Goal: Task Accomplishment & Management: Manage account settings

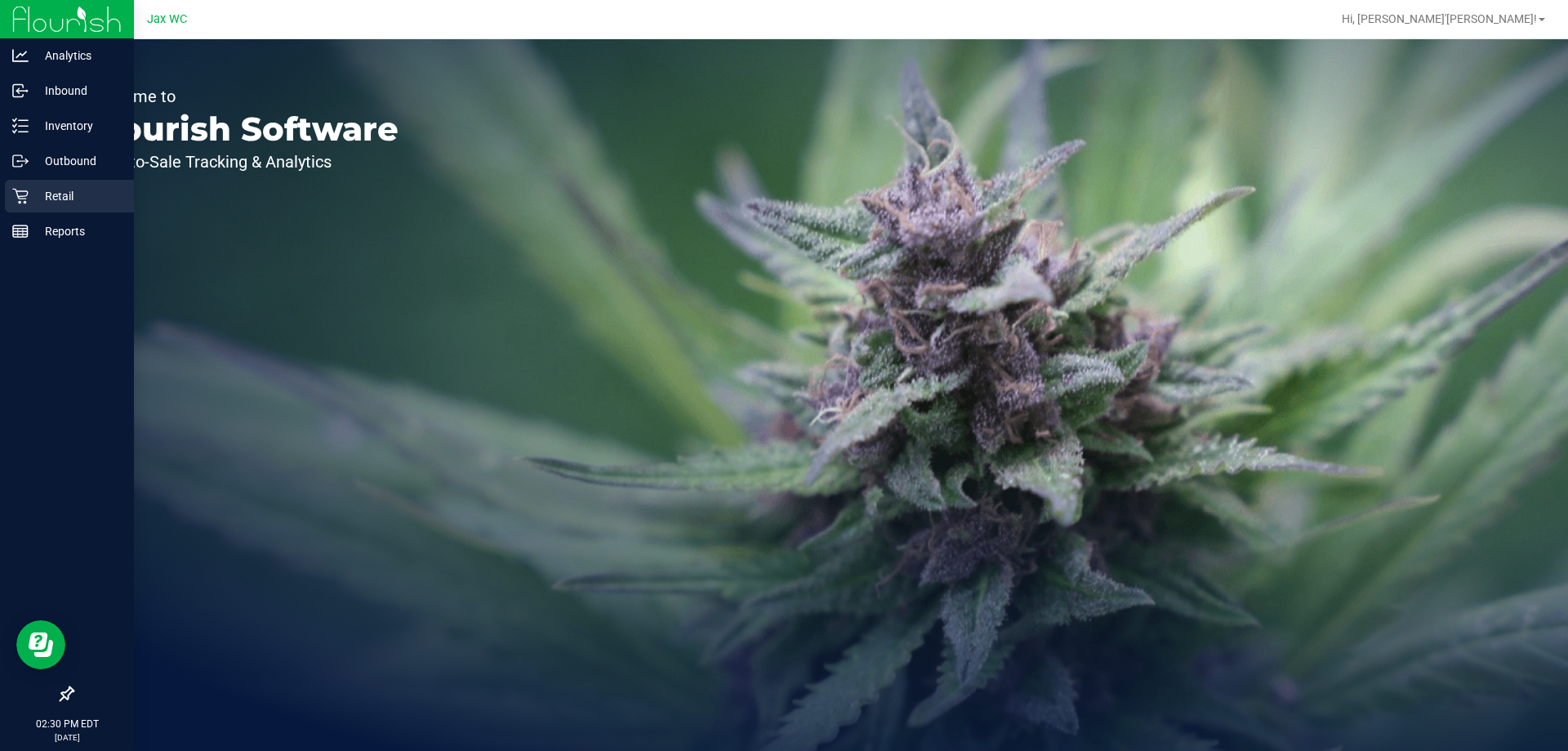
click at [67, 186] on div "Retail" at bounding box center [69, 196] width 129 height 32
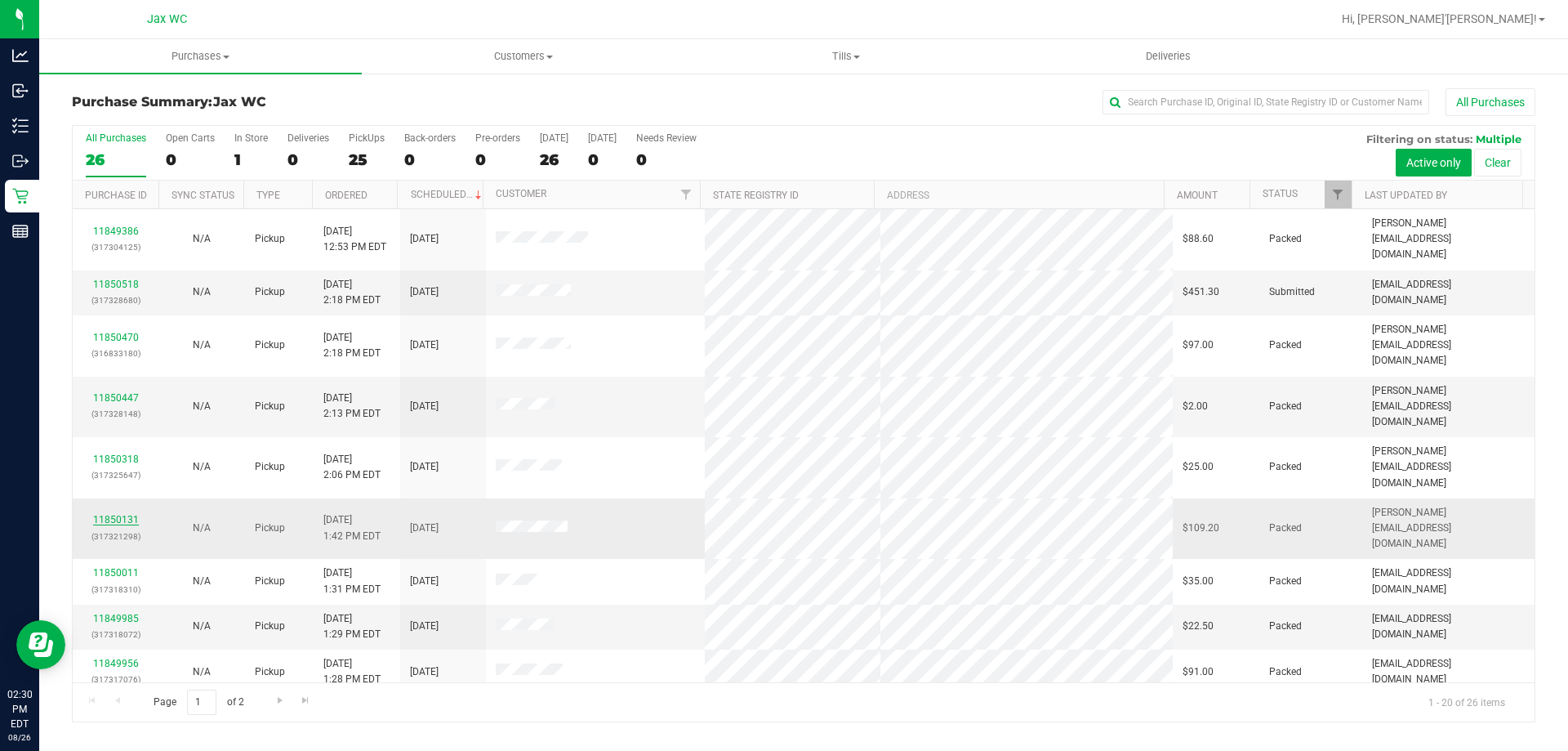
click at [98, 514] on link "11850131" at bounding box center [116, 519] width 46 height 11
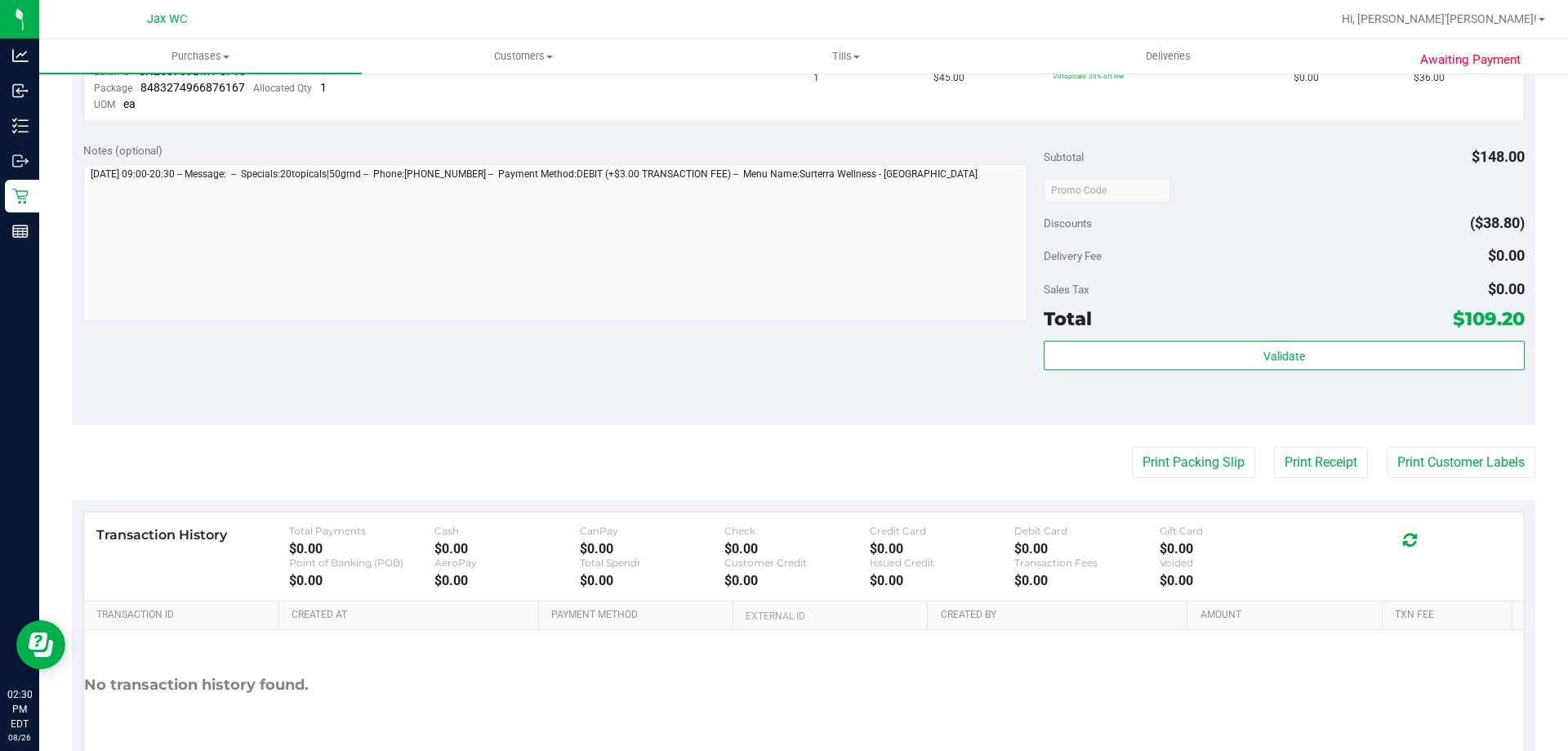
scroll to position [818, 0]
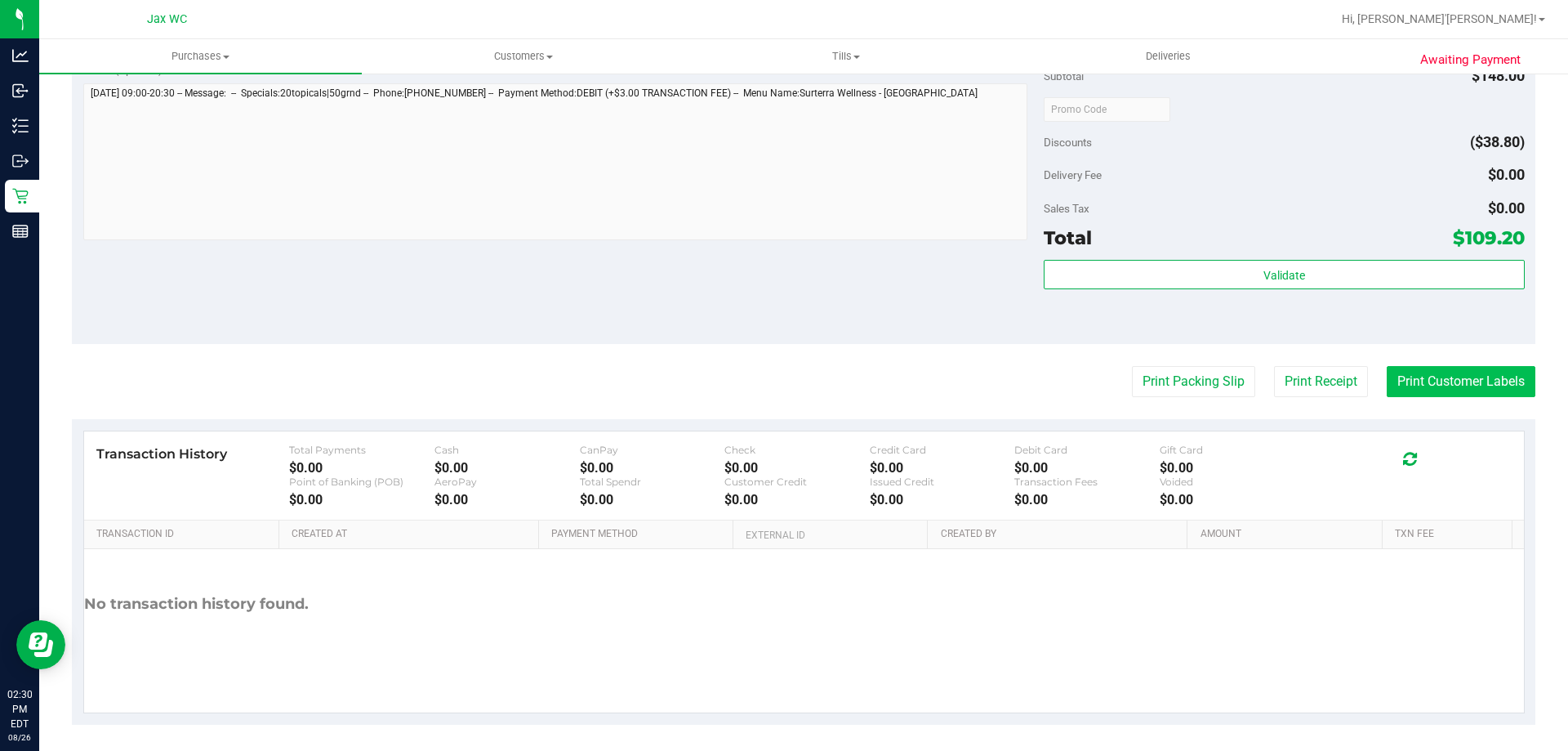
click at [1399, 384] on button "Print Customer Labels" at bounding box center [1461, 382] width 149 height 31
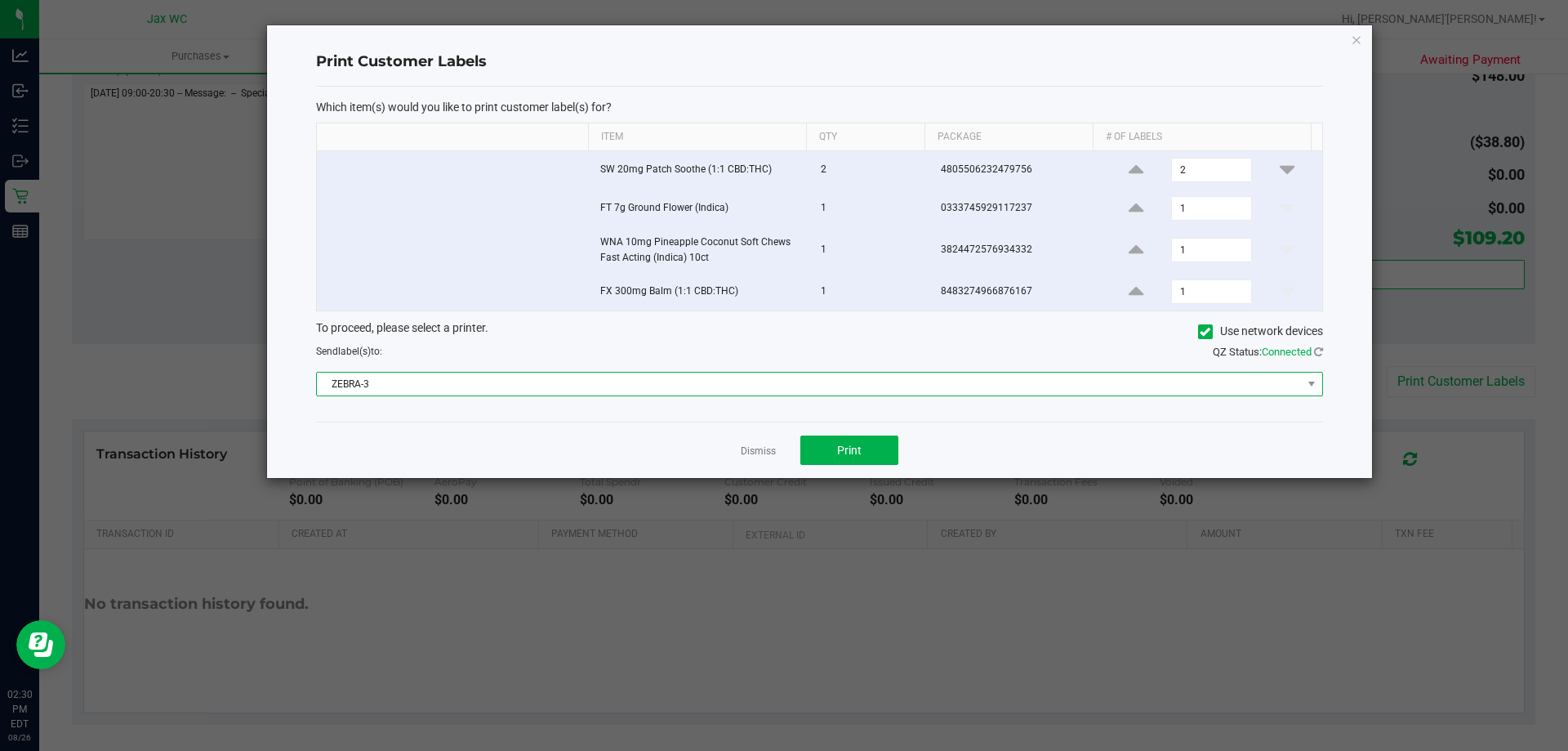
click at [490, 383] on span "ZEBRA-3" at bounding box center [809, 383] width 985 height 23
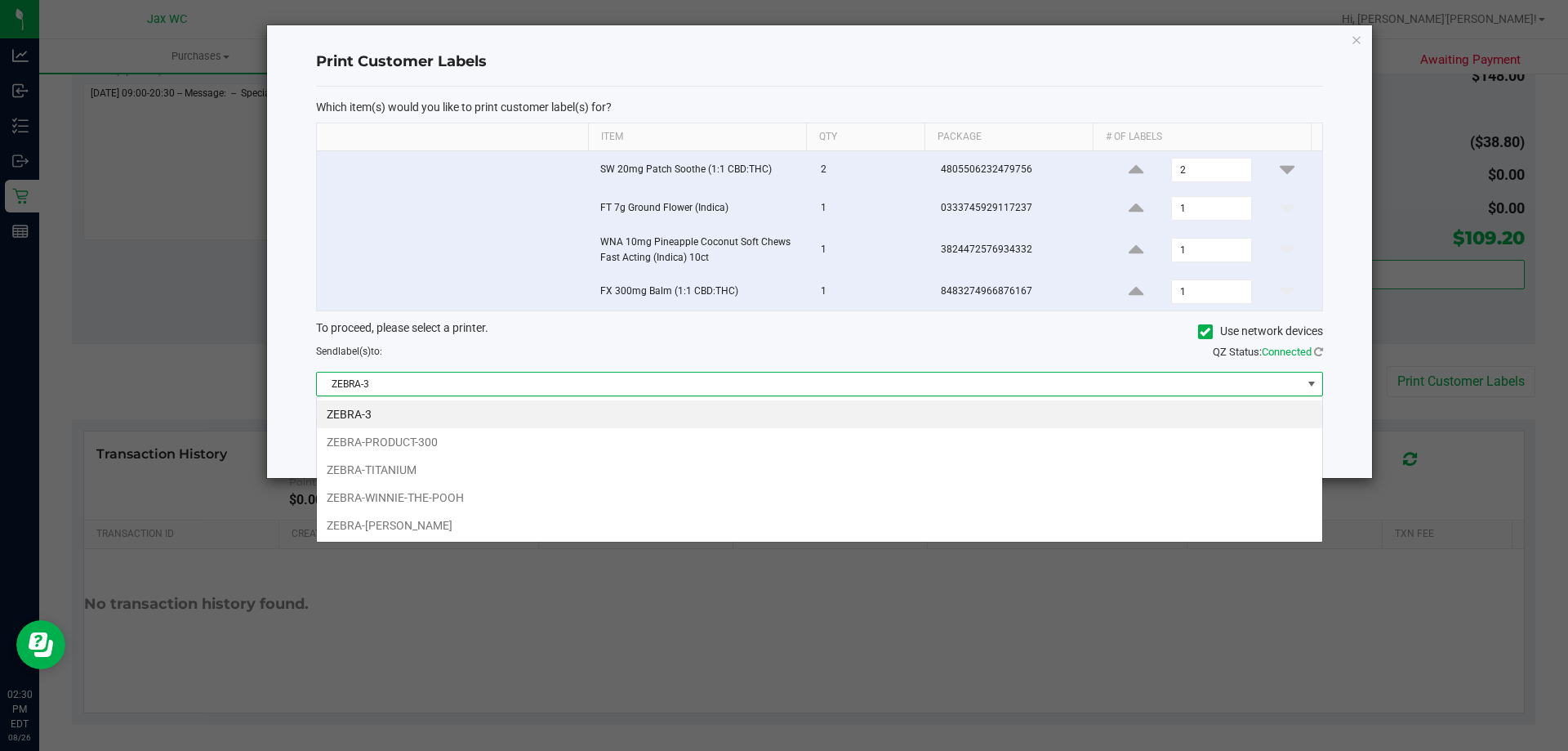
scroll to position [25, 1007]
click at [432, 496] on li "ZEBRA-WINNIE-THE-POOH" at bounding box center [819, 498] width 1006 height 28
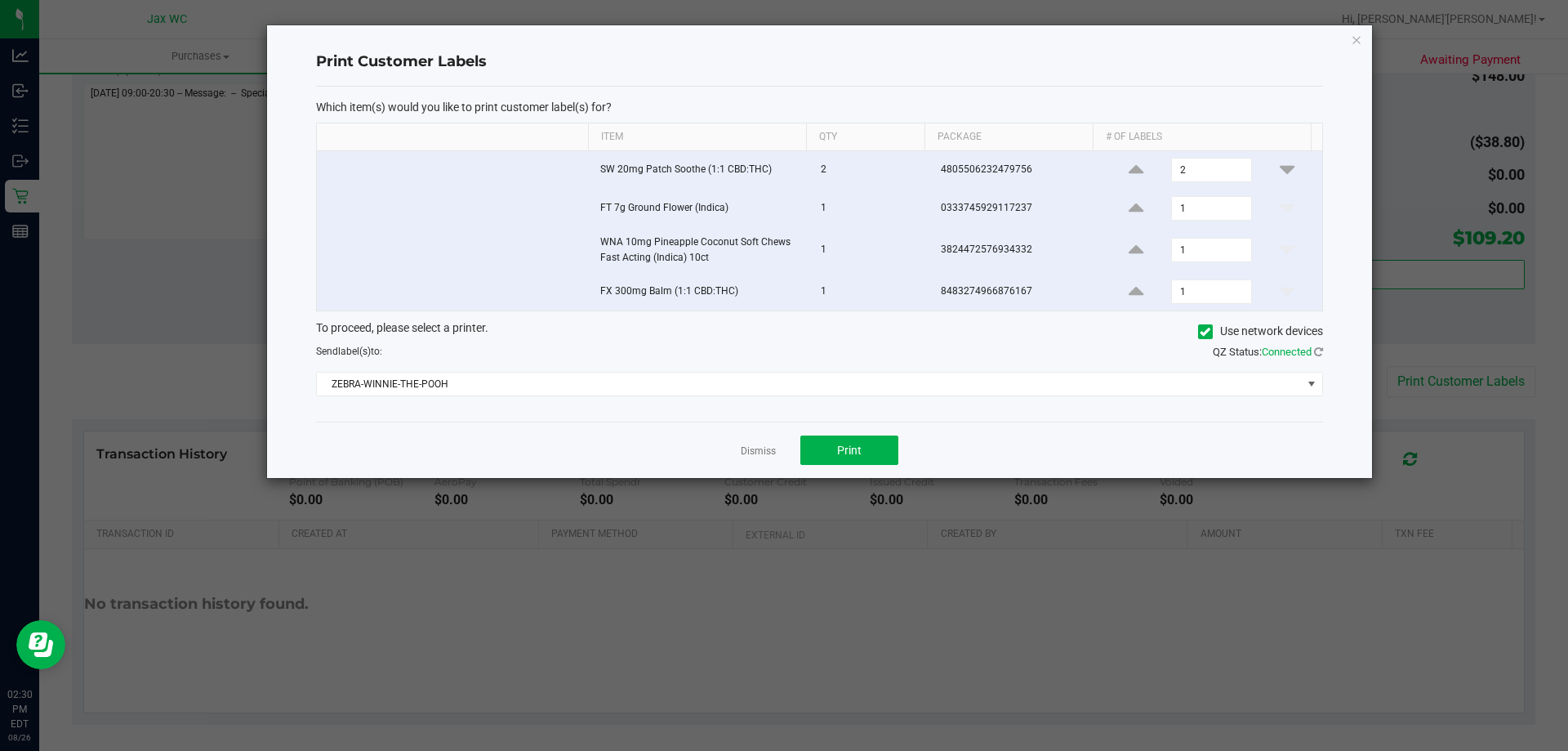
click at [509, 429] on div "Dismiss Print" at bounding box center [819, 449] width 1007 height 56
click at [879, 438] on button "Print" at bounding box center [850, 451] width 98 height 30
click at [1355, 33] on icon "button" at bounding box center [1357, 39] width 11 height 19
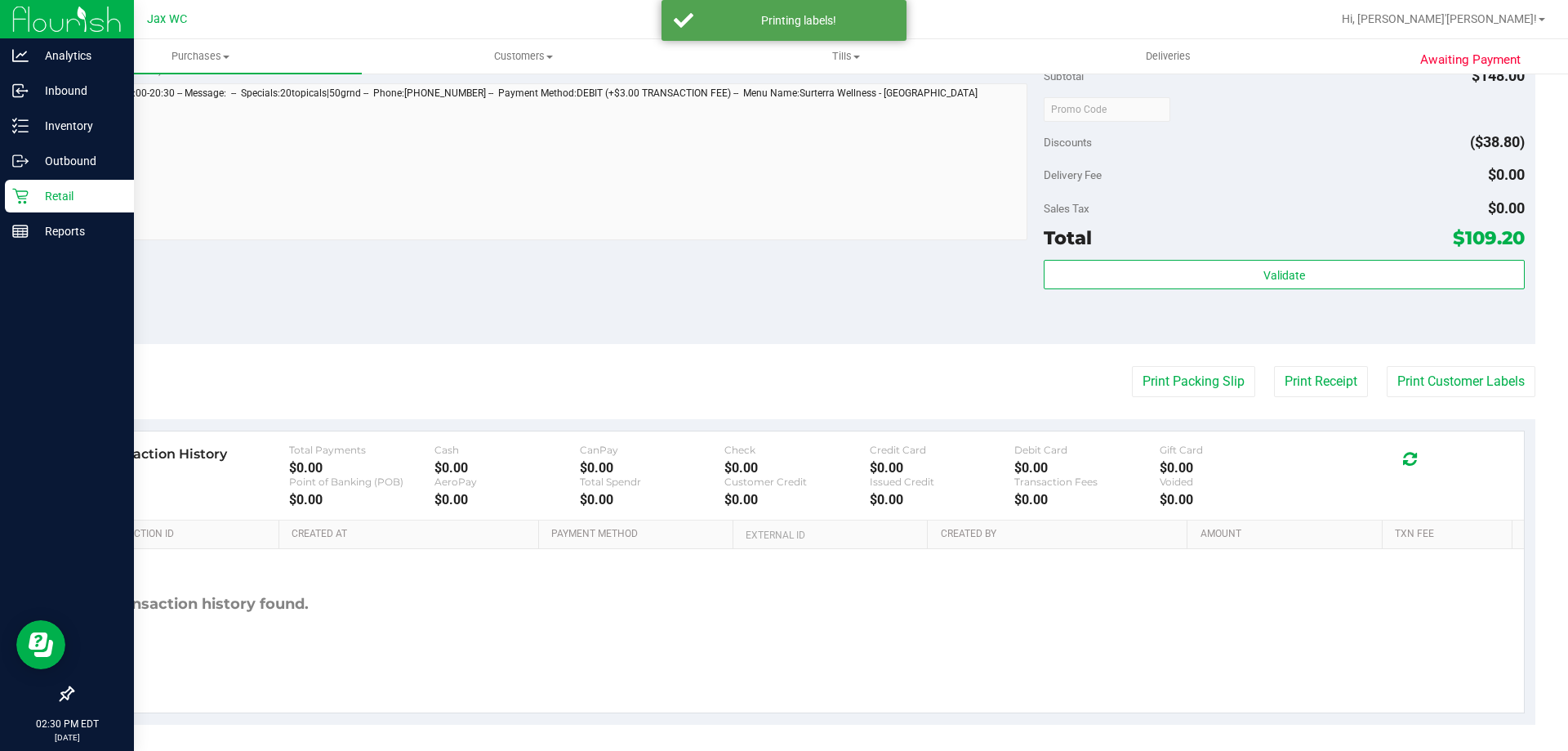
click at [54, 188] on p "Retail" at bounding box center [78, 196] width 98 height 19
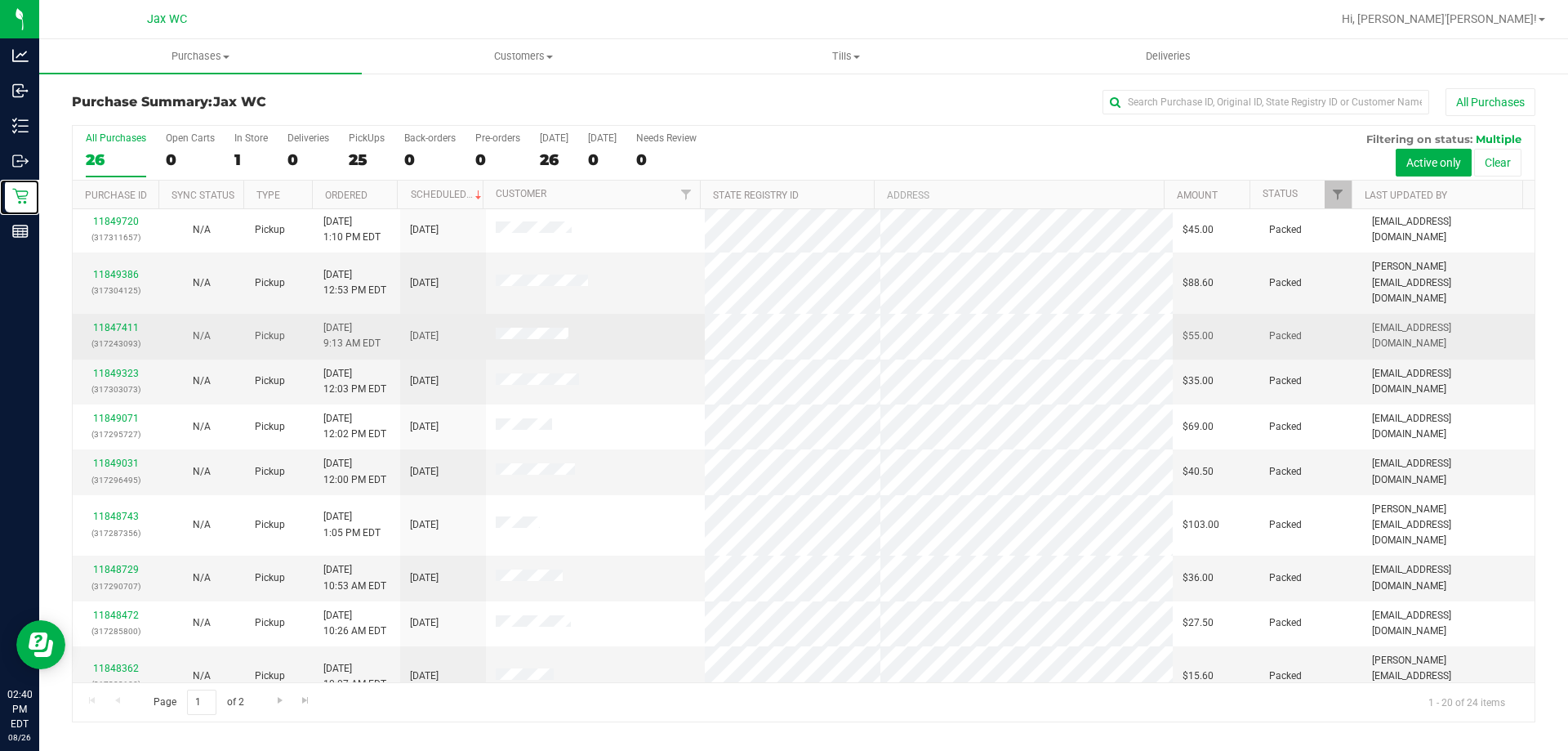
scroll to position [431, 0]
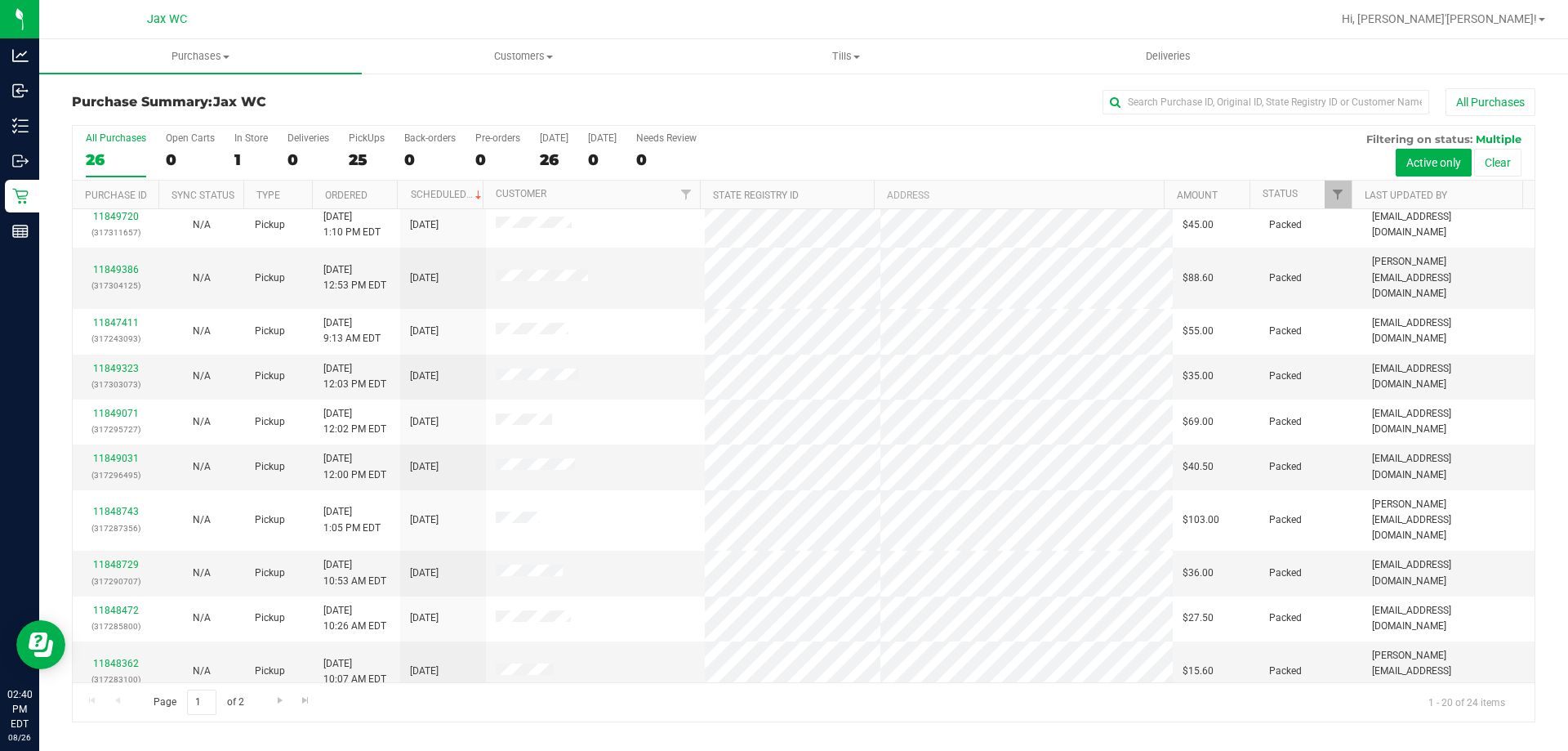
click at [127, 719] on link "11848161" at bounding box center [116, 724] width 46 height 11
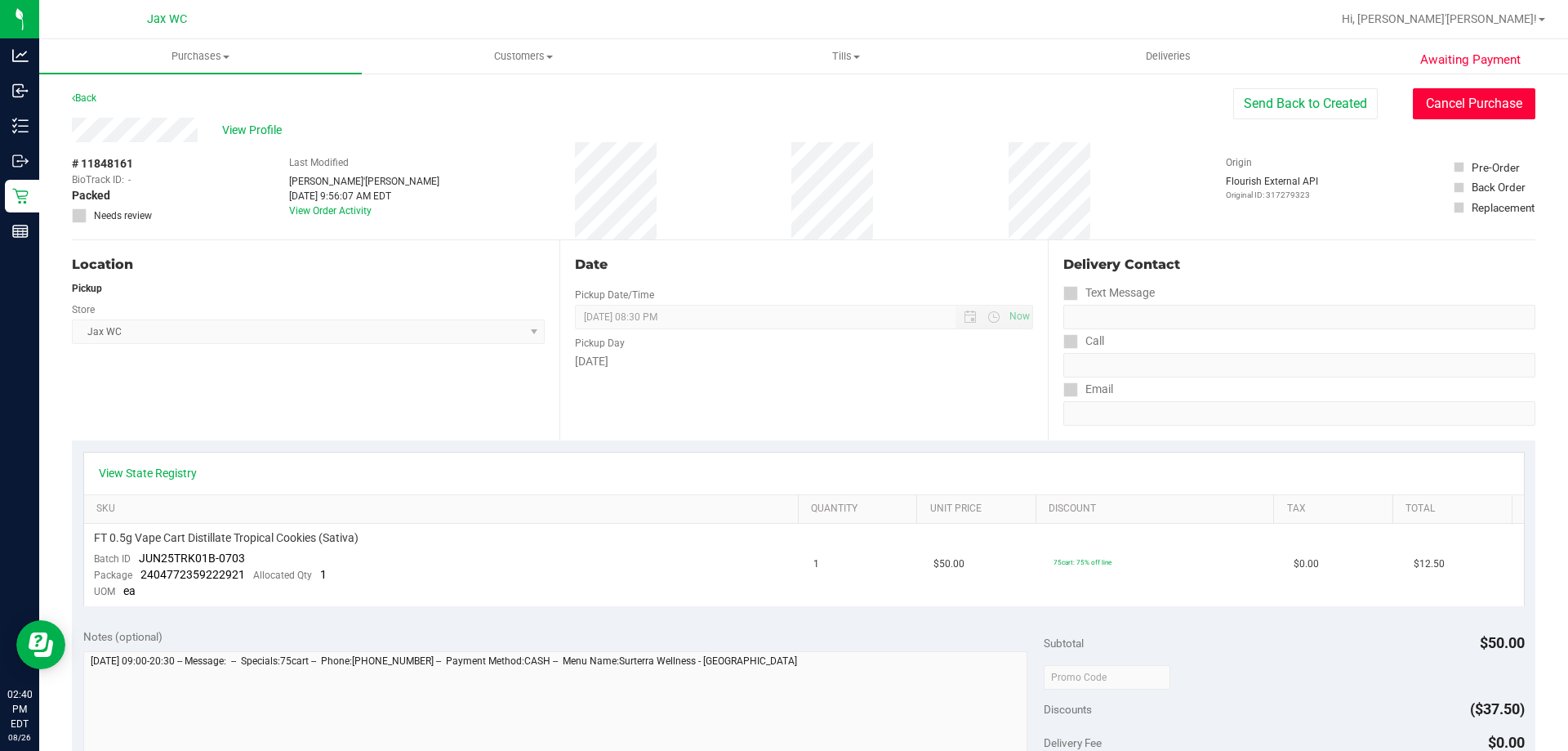
click at [1430, 109] on button "Cancel Purchase" at bounding box center [1474, 104] width 123 height 31
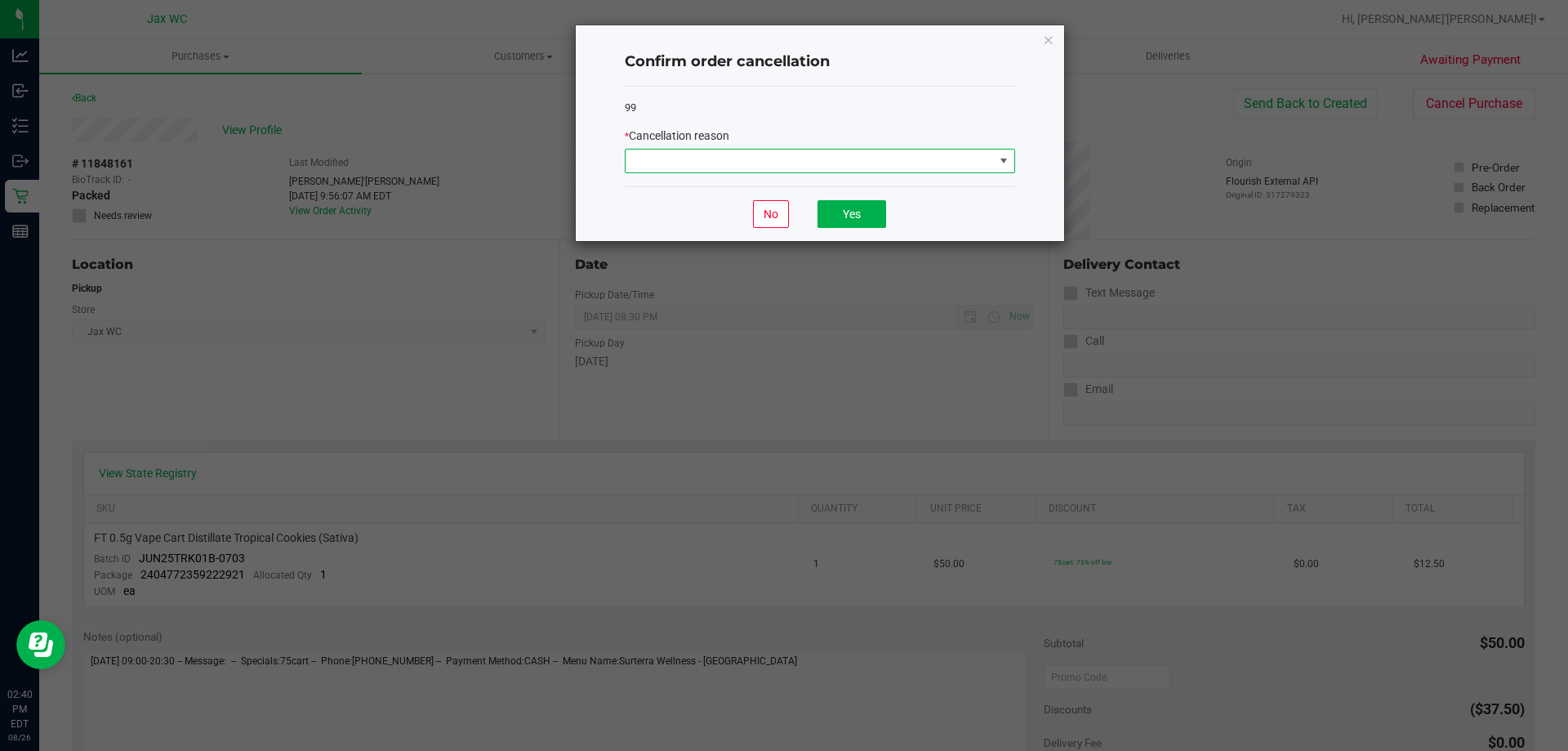
click at [884, 153] on span at bounding box center [810, 161] width 368 height 23
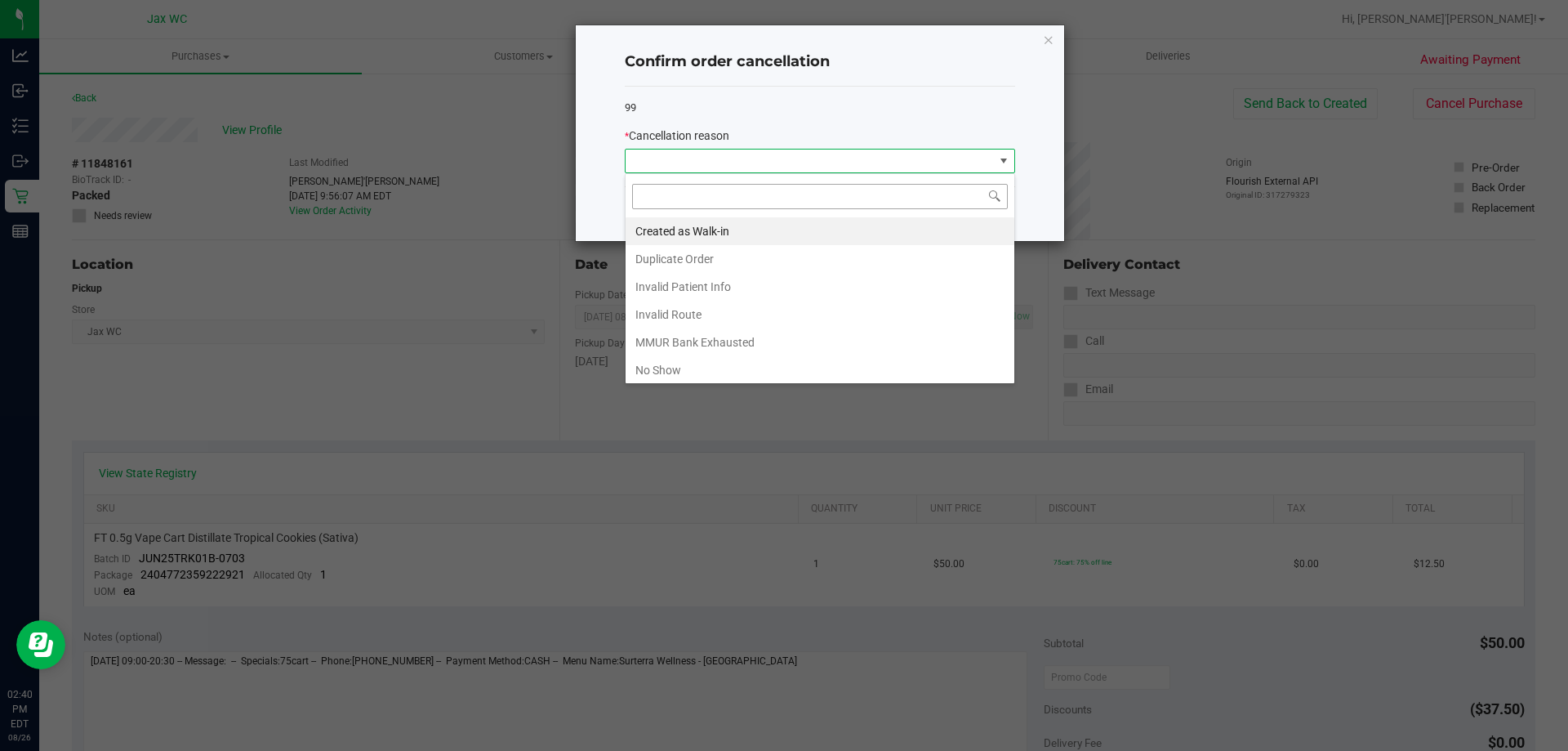
scroll to position [25, 391]
click at [754, 260] on li "Duplicate Order" at bounding box center [820, 259] width 389 height 28
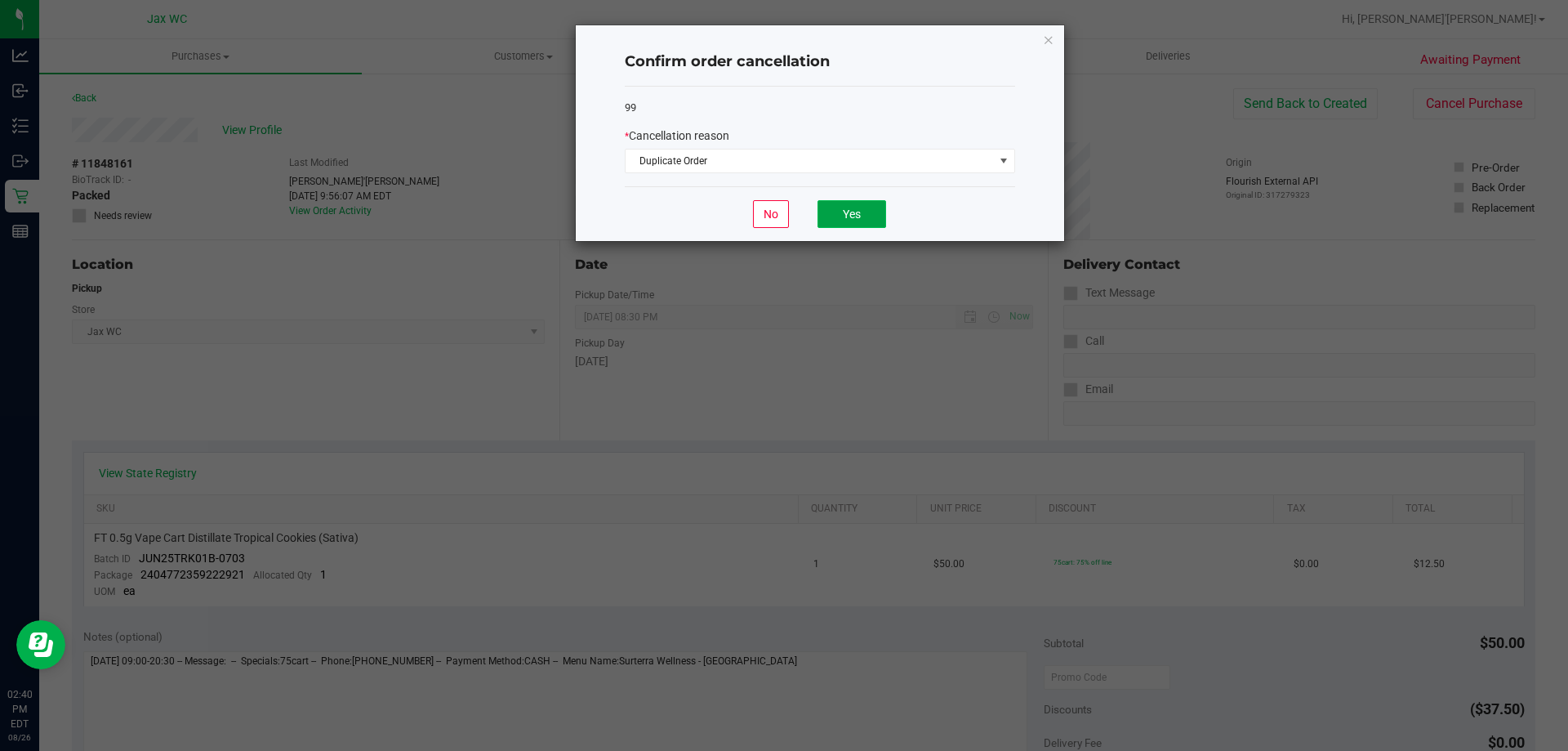
click at [834, 219] on button "Yes" at bounding box center [852, 214] width 68 height 28
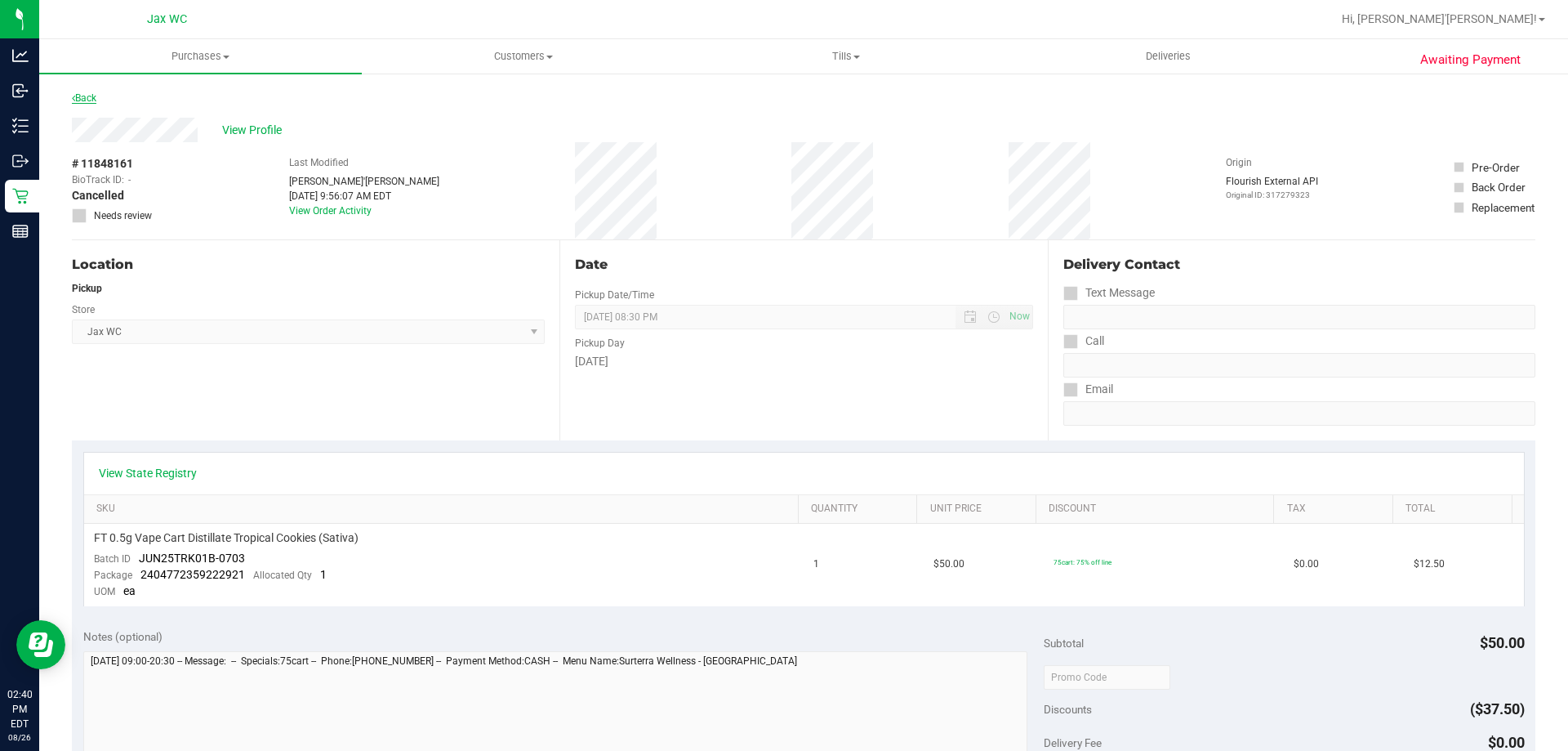
click at [96, 97] on link "Back" at bounding box center [84, 98] width 25 height 11
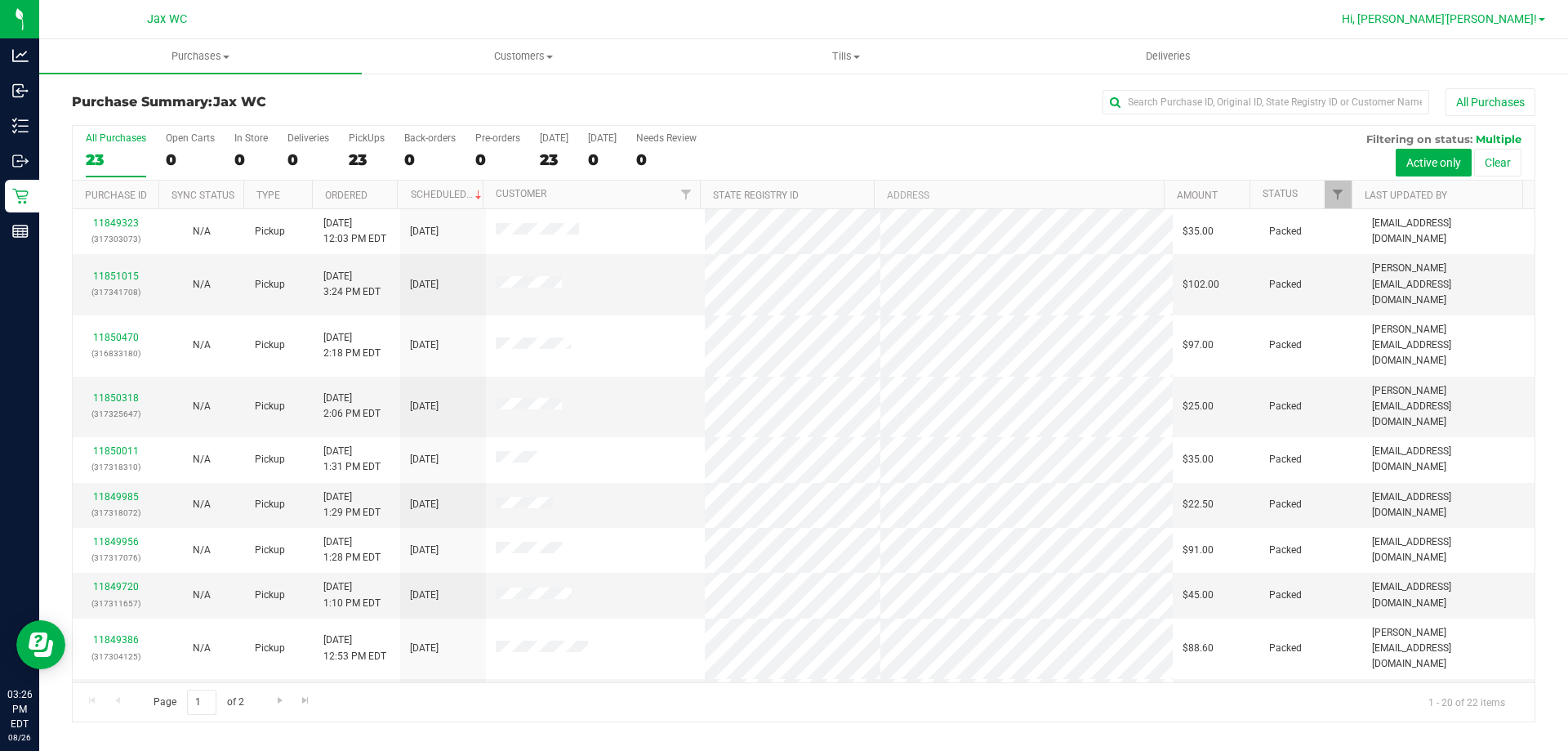
click at [1536, 18] on span "Hi, [PERSON_NAME]'[PERSON_NAME]!" at bounding box center [1439, 18] width 195 height 13
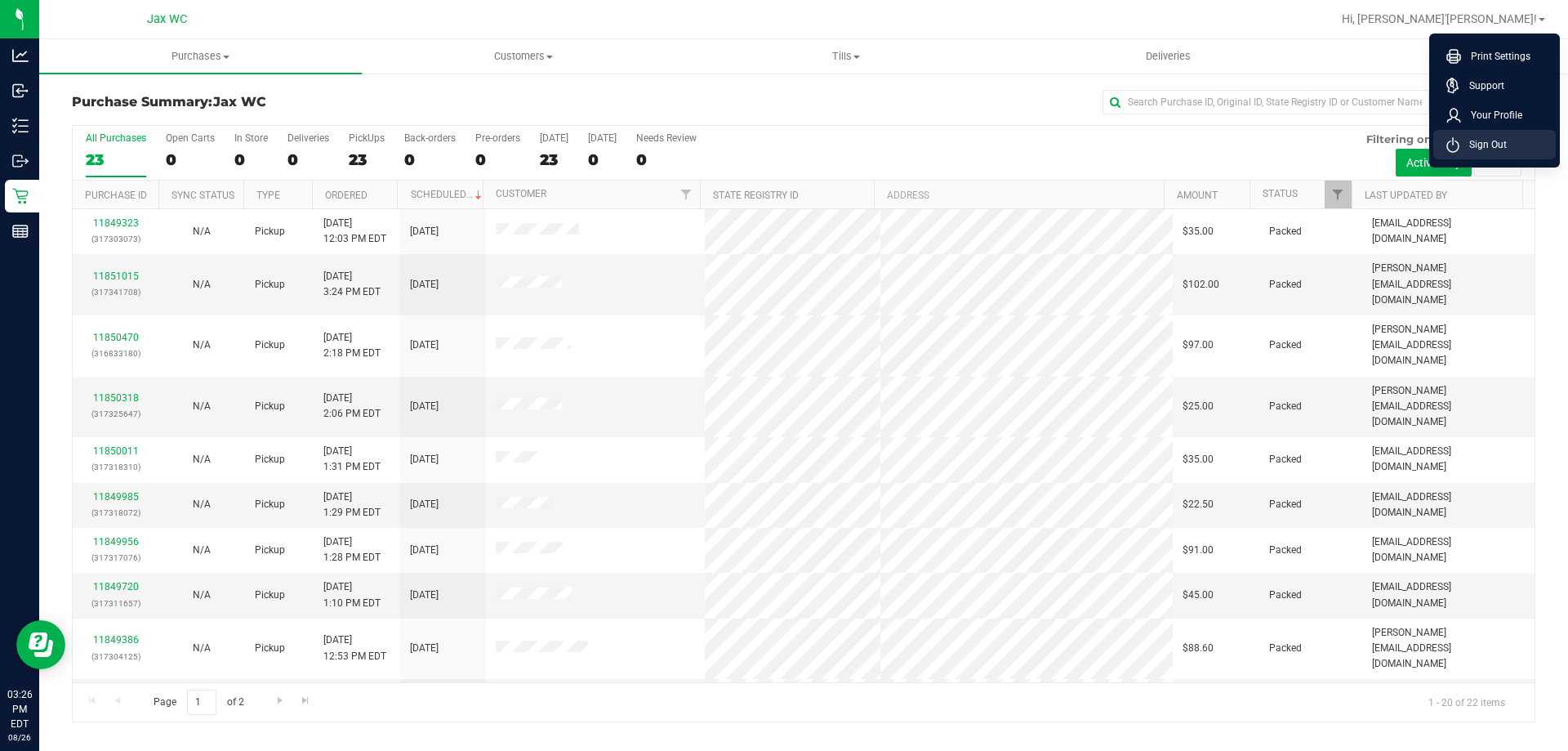
click at [1517, 139] on li "Sign Out" at bounding box center [1495, 145] width 123 height 30
